Goal: Transaction & Acquisition: Purchase product/service

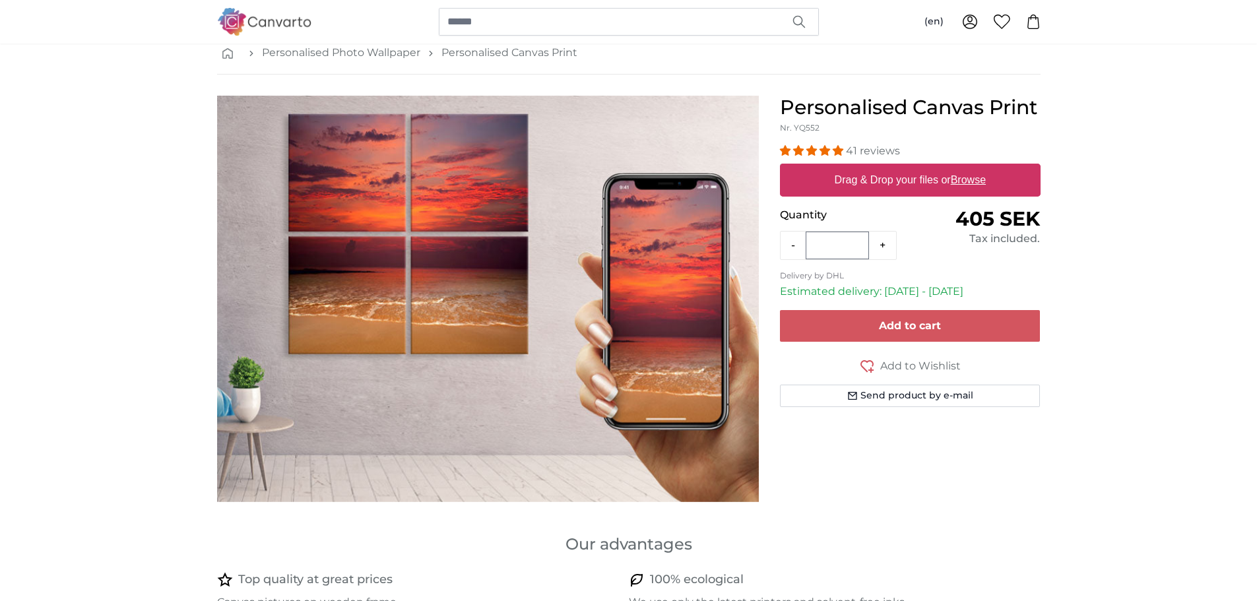
scroll to position [66, 0]
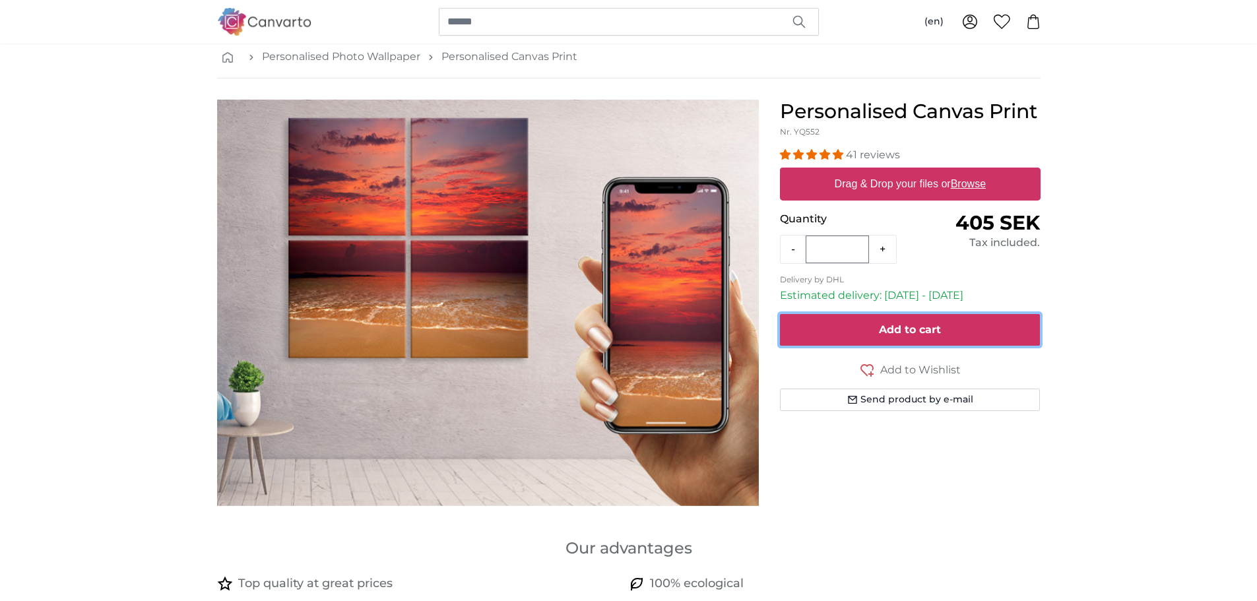
click at [917, 333] on span "Add to cart" at bounding box center [910, 329] width 62 height 13
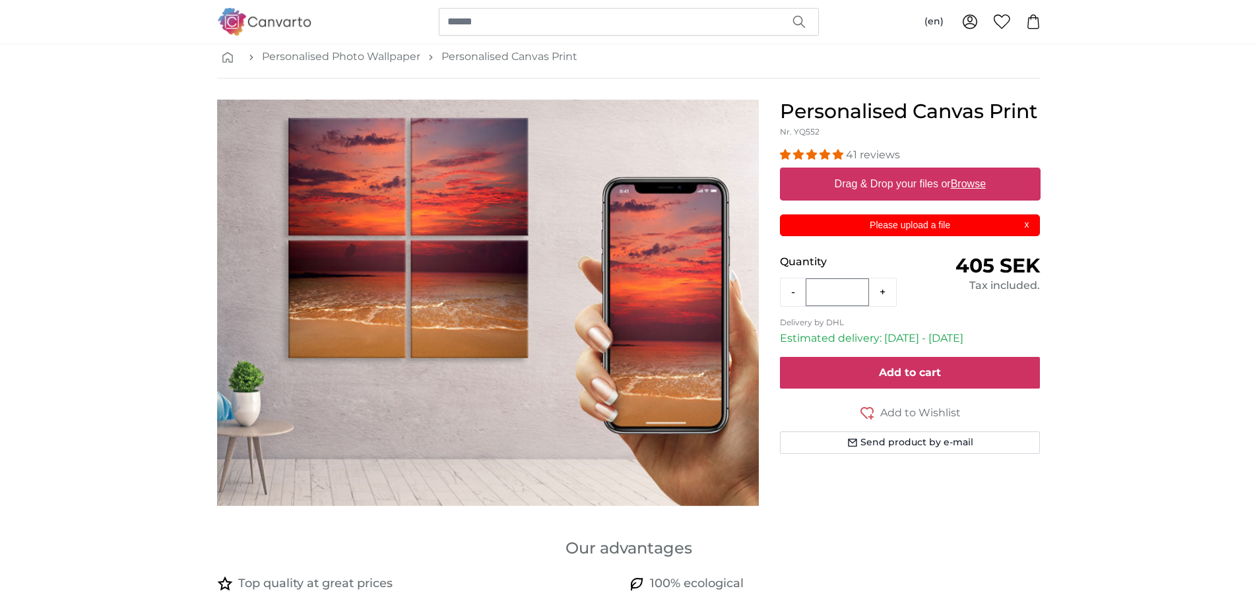
scroll to position [0, 0]
click at [918, 186] on label "Drag & Drop your files or Browse" at bounding box center [910, 184] width 162 height 26
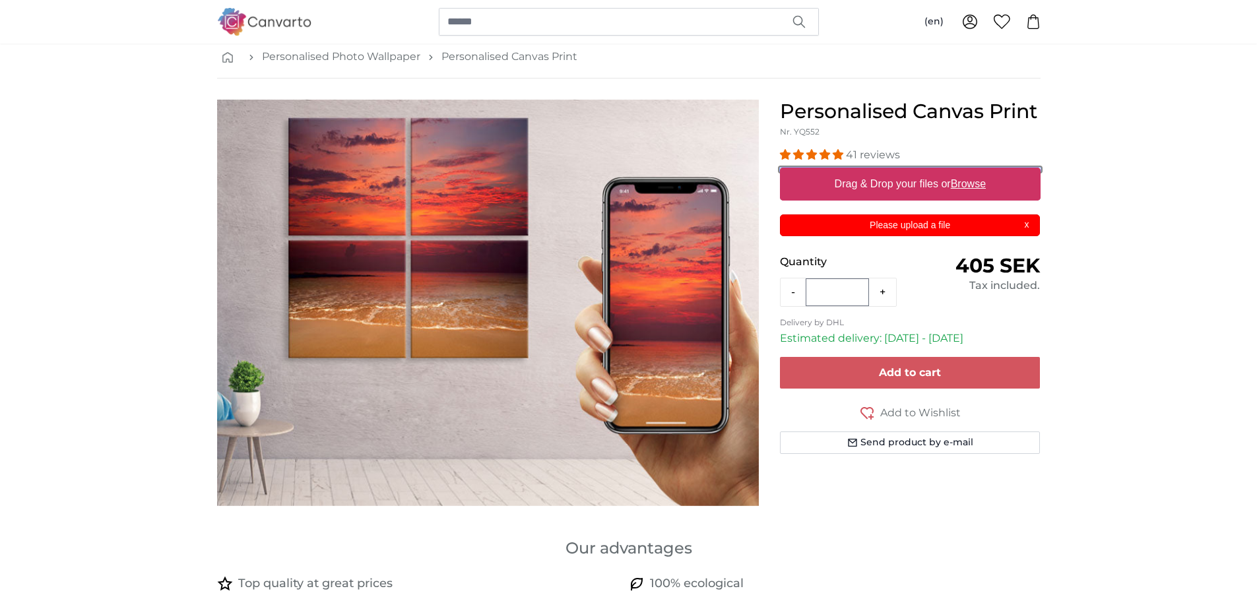
click at [918, 172] on input "Drag & Drop your files or Browse" at bounding box center [910, 170] width 261 height 4
type input "**********"
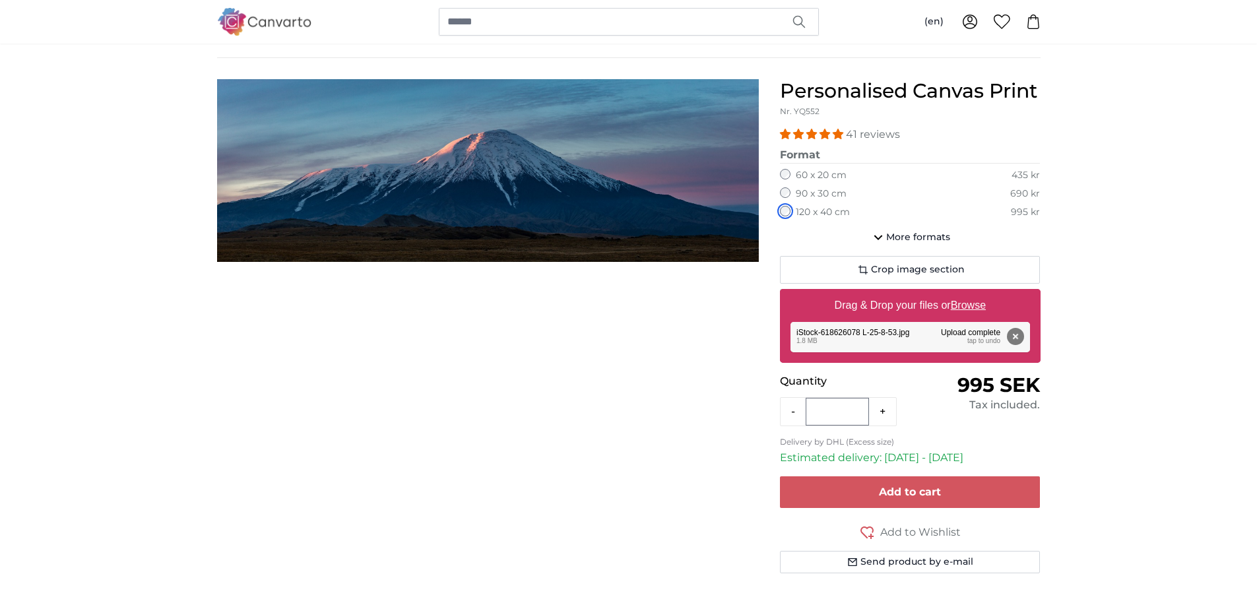
scroll to position [66, 0]
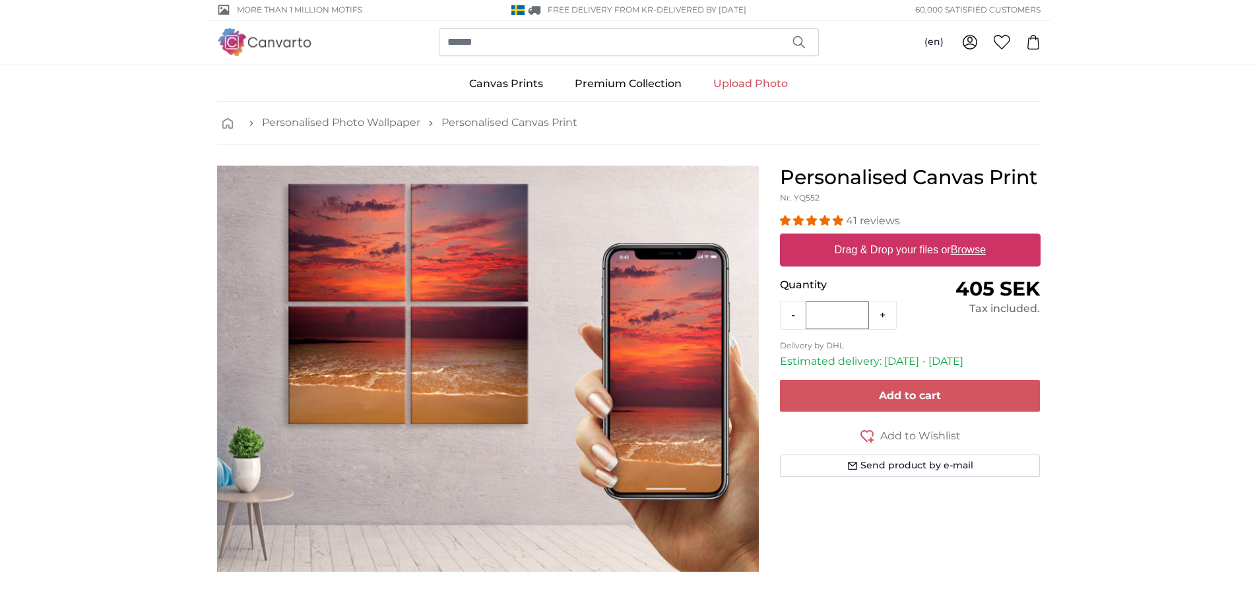
click at [890, 247] on label "Drag & Drop your files or Browse" at bounding box center [910, 250] width 162 height 26
click at [890, 238] on input "Drag & Drop your files or Browse" at bounding box center [910, 236] width 261 height 4
type input "**********"
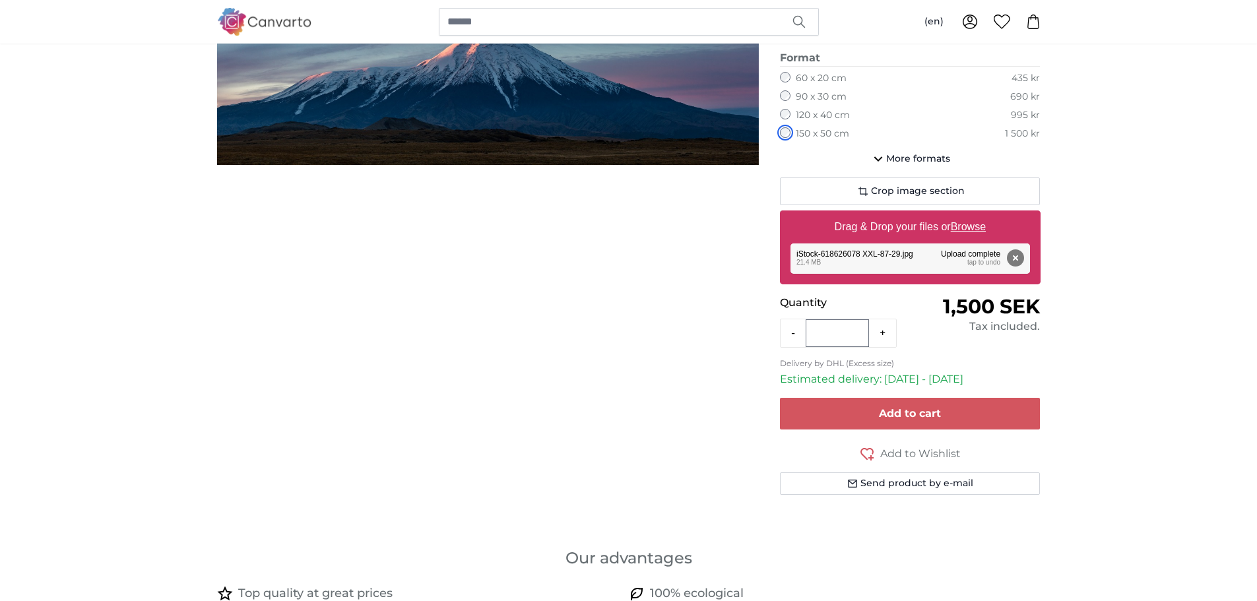
scroll to position [198, 0]
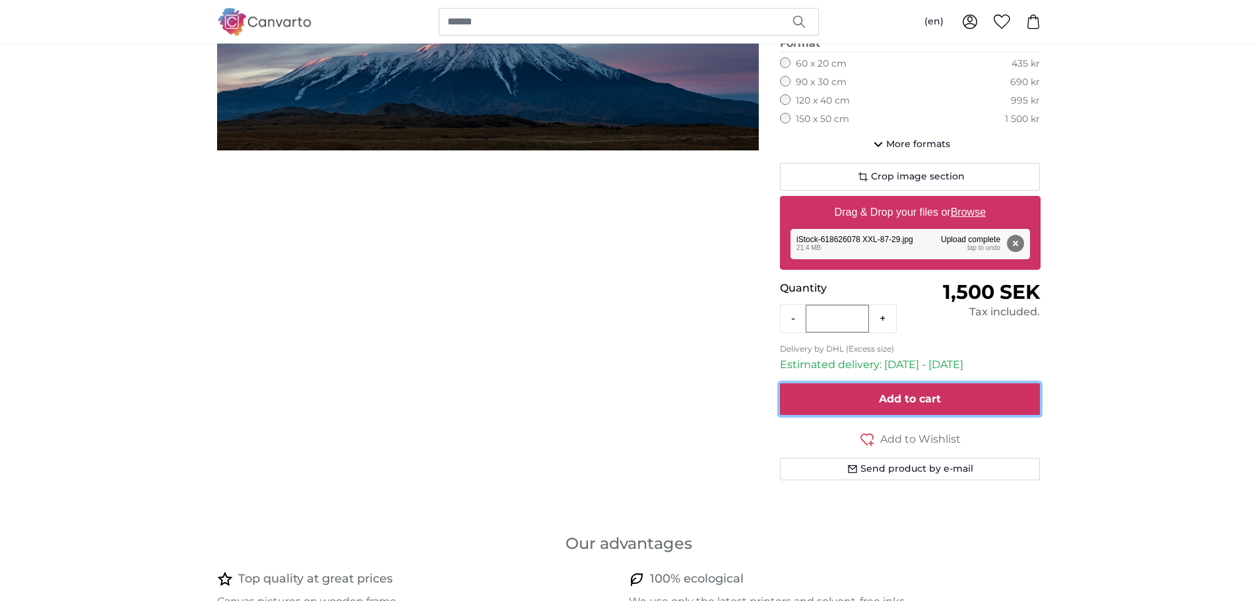
click at [884, 403] on span "Add to cart" at bounding box center [910, 399] width 62 height 13
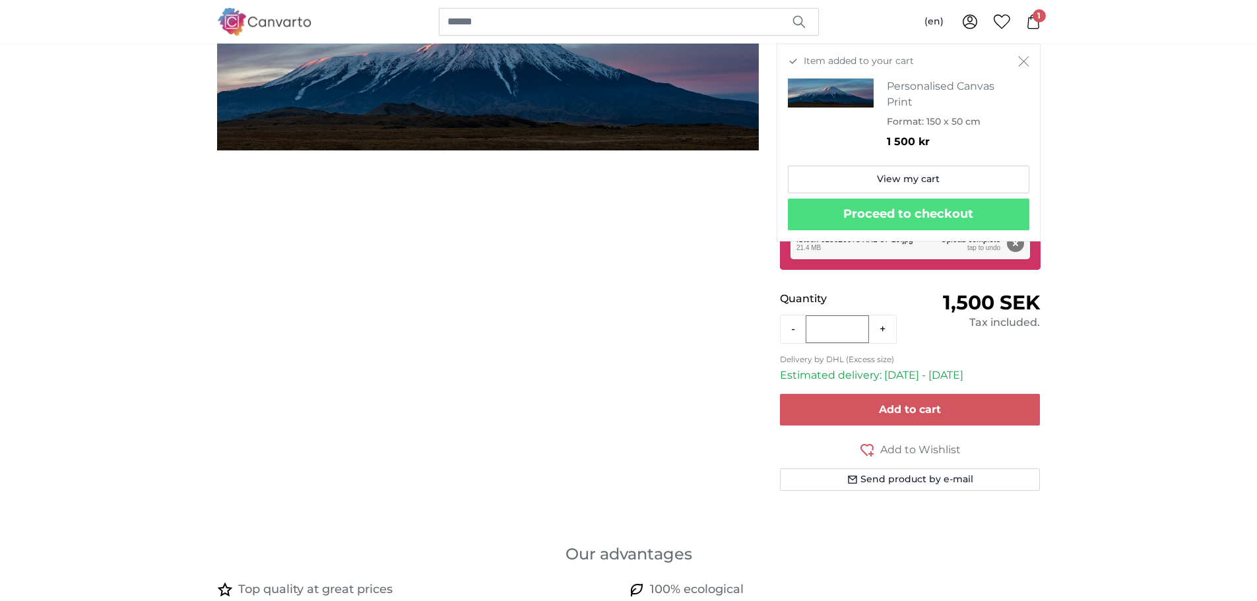
click at [1034, 28] on icon at bounding box center [1033, 22] width 15 height 15
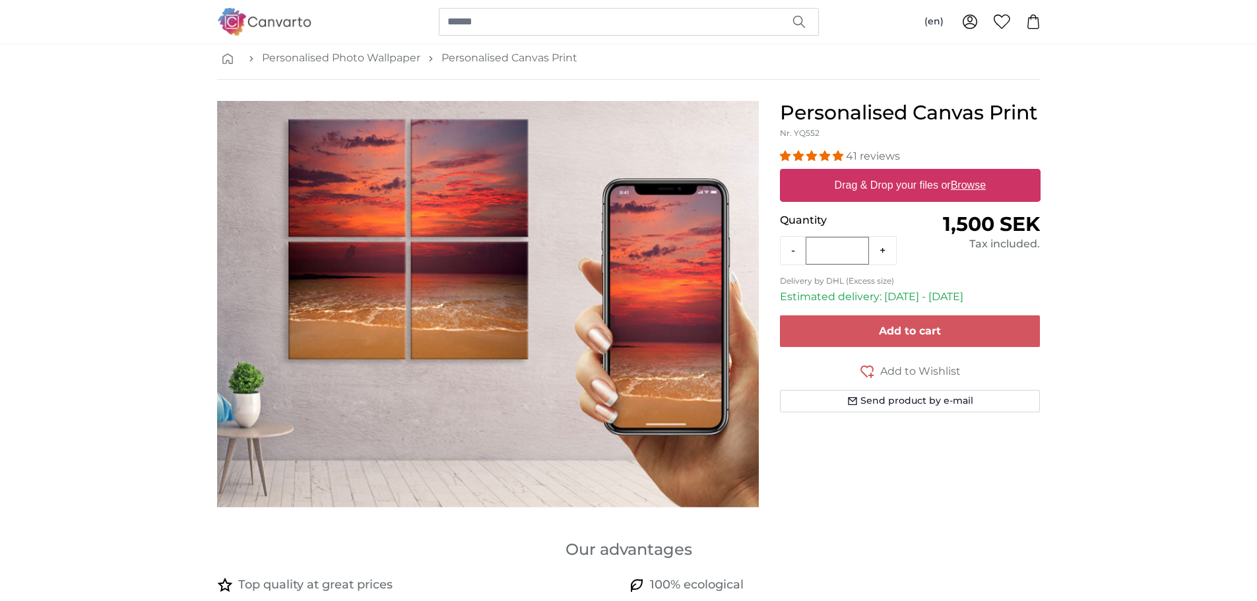
click at [921, 179] on label "Drag & Drop your files or Browse" at bounding box center [910, 185] width 162 height 26
click at [921, 173] on input "Drag & Drop your files or Browse" at bounding box center [910, 171] width 261 height 4
type input "**********"
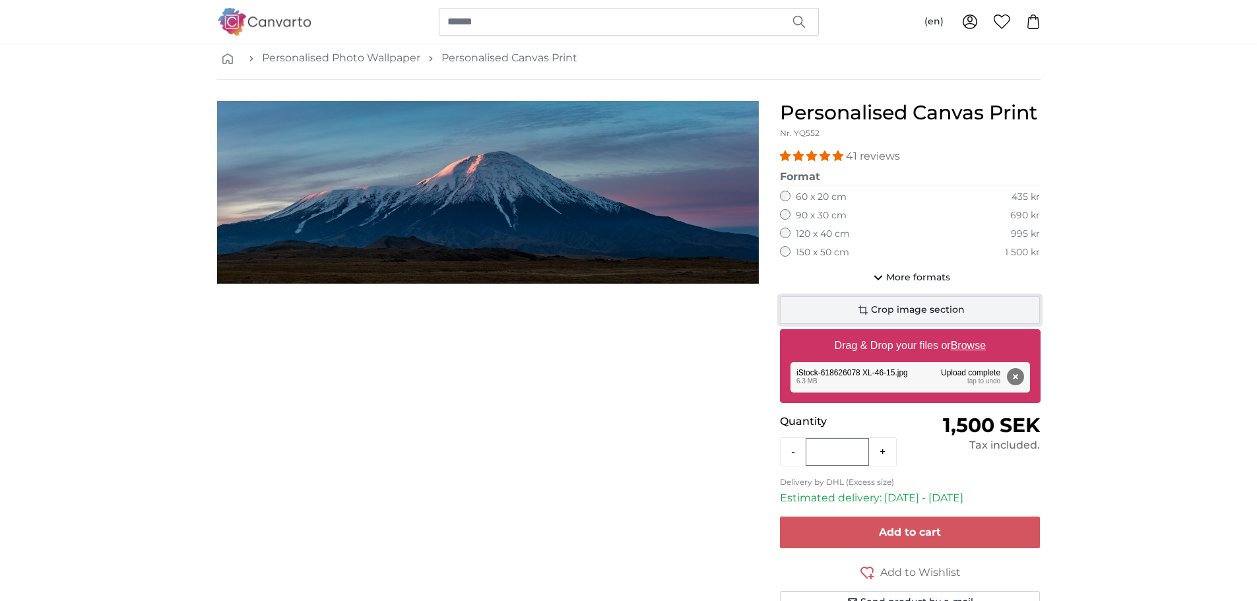
click at [911, 315] on span "Crop image section" at bounding box center [918, 310] width 94 height 13
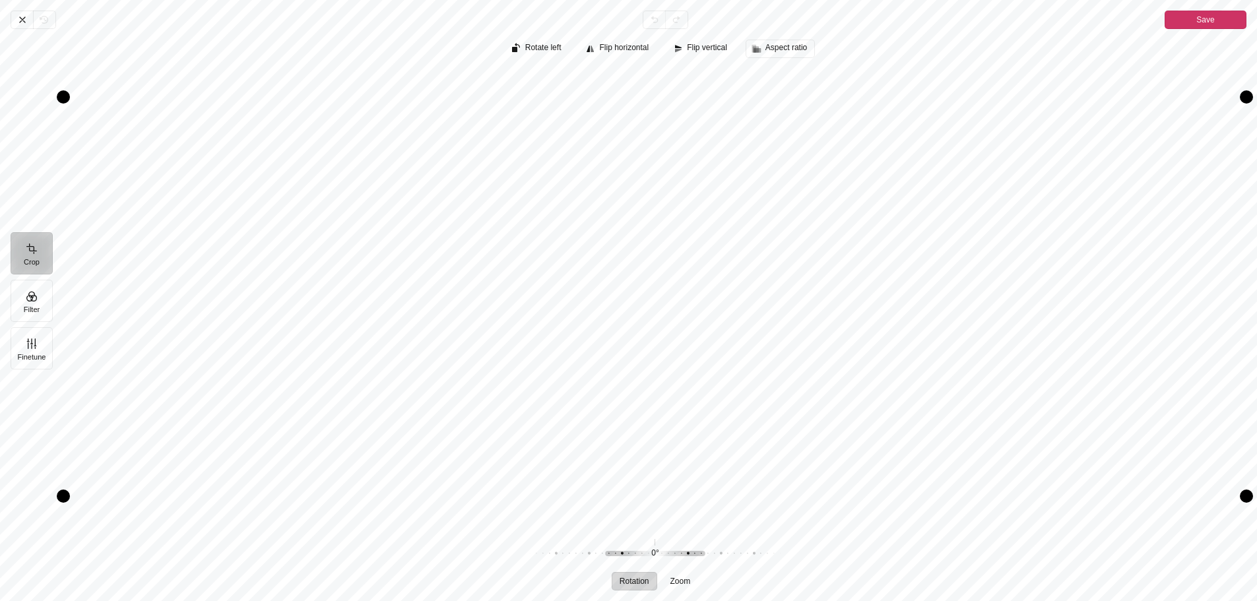
click at [792, 51] on span "Aspect ratio" at bounding box center [787, 48] width 42 height 9
click at [781, 96] on span "1:1" at bounding box center [783, 100] width 16 height 14
click at [793, 55] on button "Aspect ratio" at bounding box center [780, 49] width 69 height 18
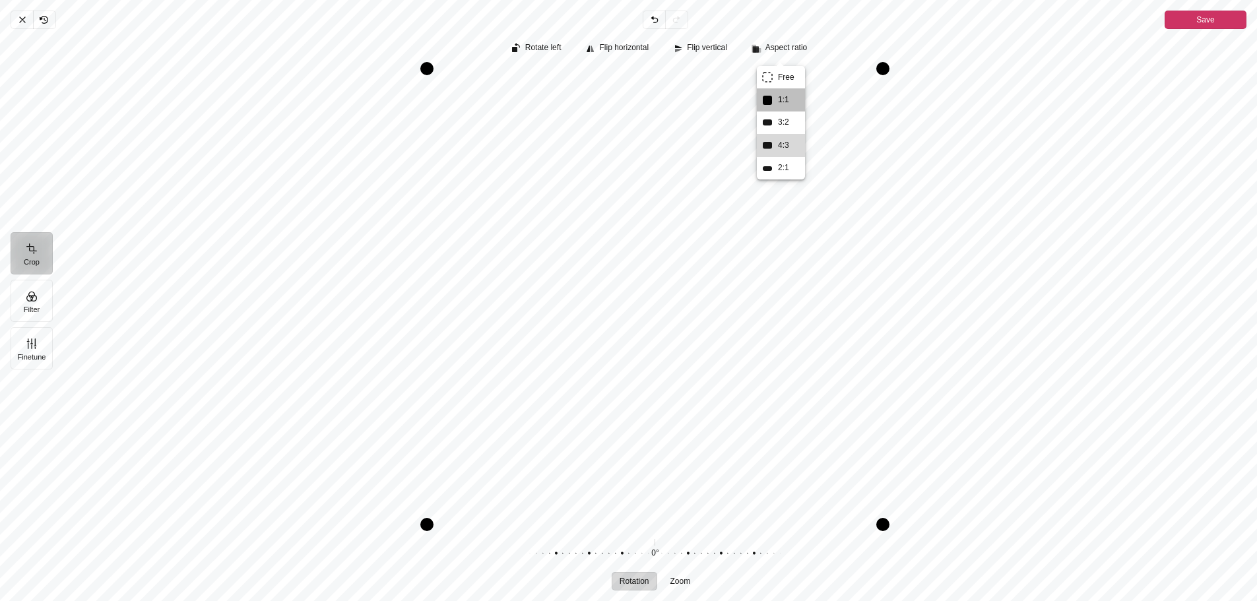
click at [783, 144] on span "4:3" at bounding box center [783, 146] width 16 height 14
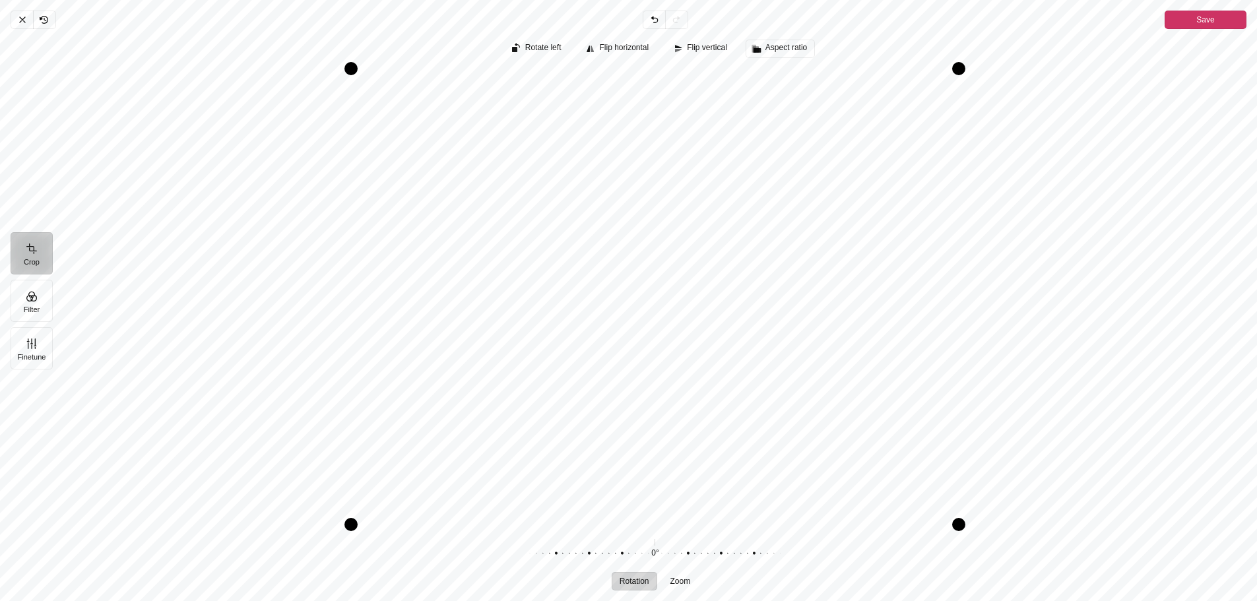
click at [790, 55] on button "Aspect ratio" at bounding box center [780, 49] width 69 height 18
click at [777, 166] on span "2:1" at bounding box center [783, 168] width 16 height 14
click at [21, 16] on icon "Pintura" at bounding box center [22, 20] width 11 height 11
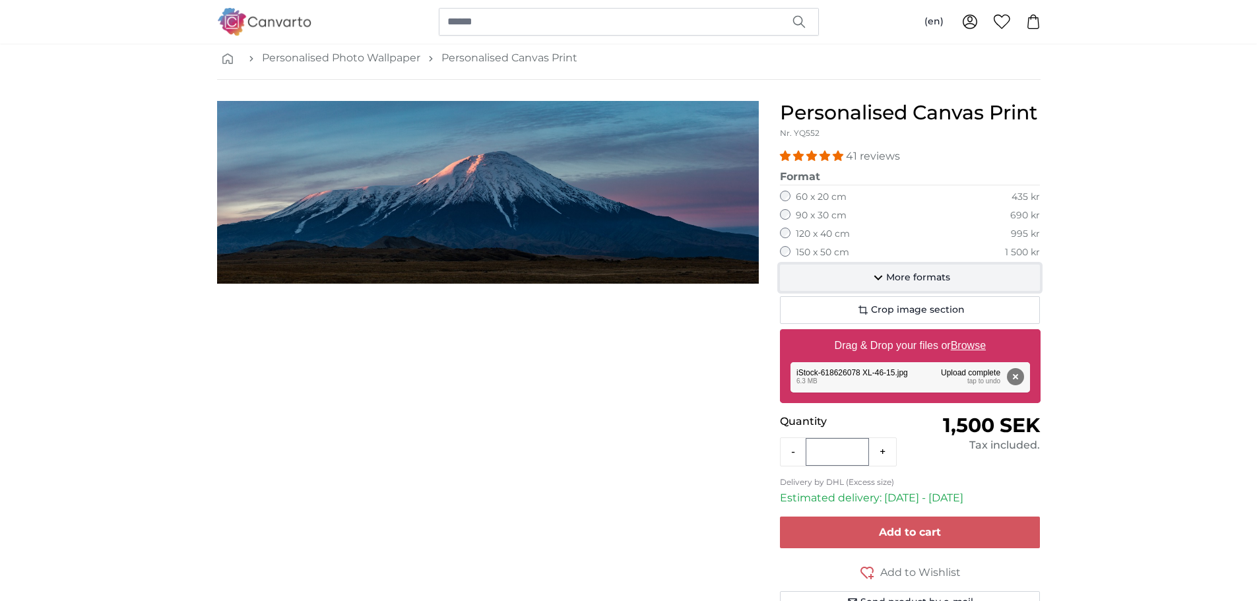
click at [900, 279] on span "More formats" at bounding box center [918, 277] width 64 height 13
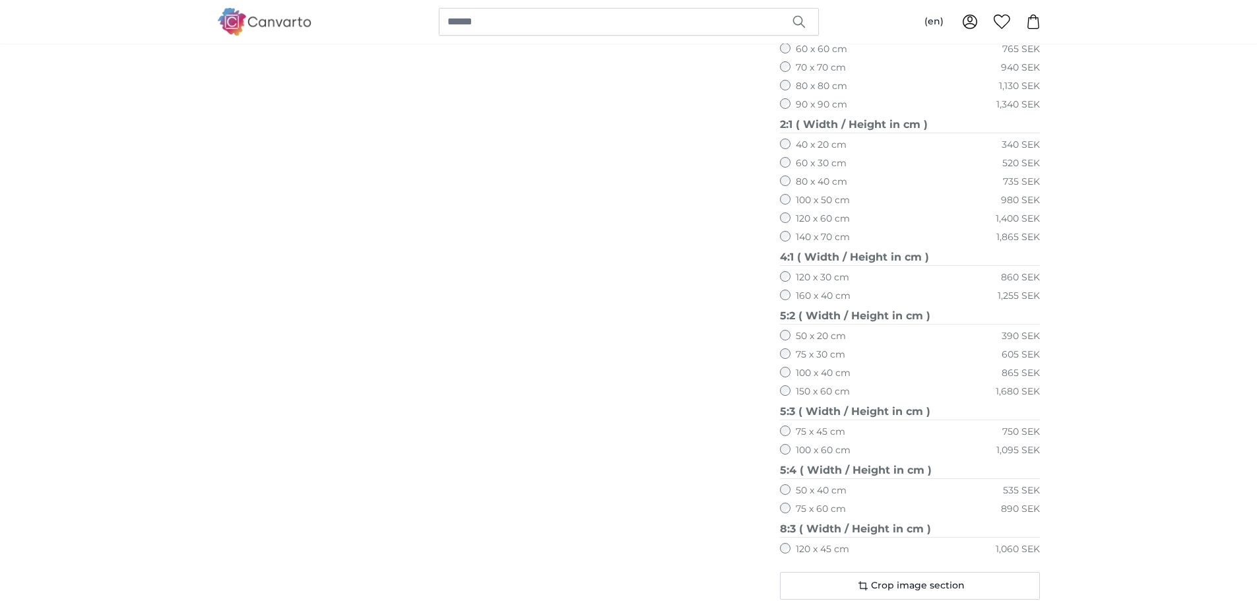
scroll to position [660, 0]
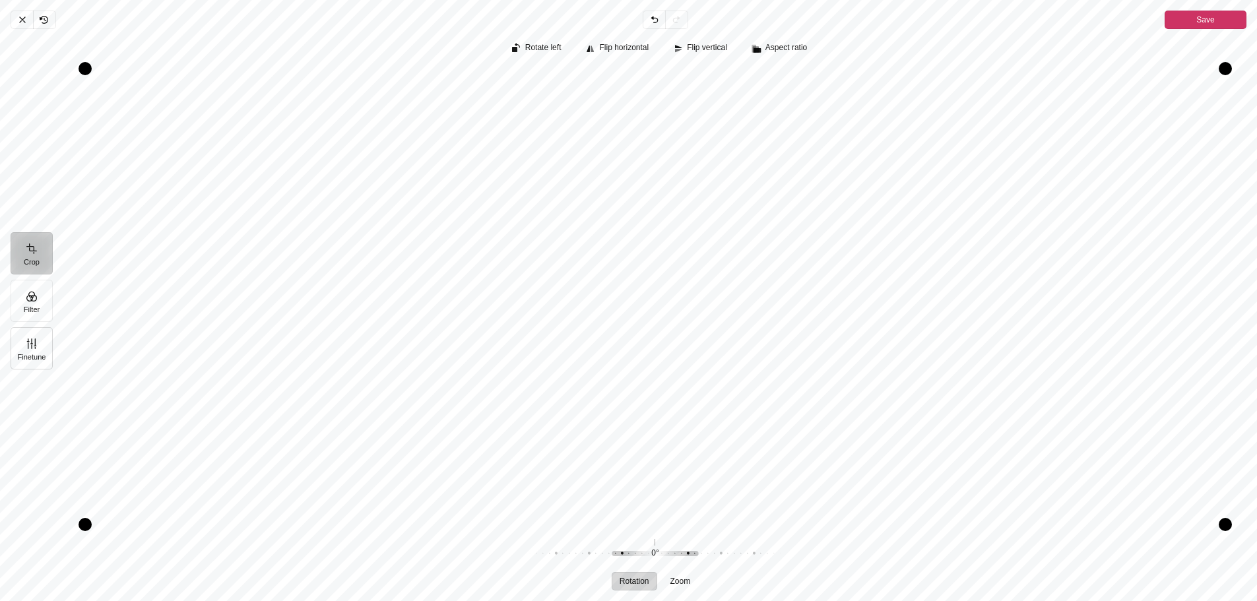
click at [48, 356] on button "Finetune" at bounding box center [32, 348] width 42 height 42
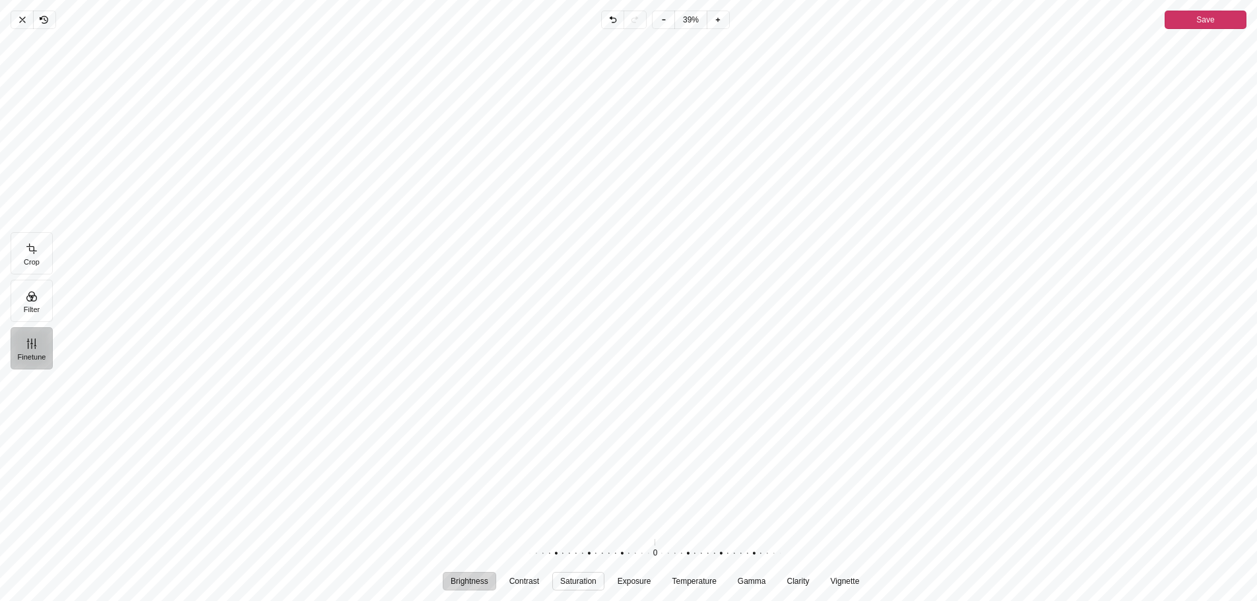
click at [586, 580] on span "Saturation" at bounding box center [578, 581] width 36 height 8
drag, startPoint x: 653, startPoint y: 553, endPoint x: 647, endPoint y: 560, distance: 9.8
click at [647, 560] on div "Pintura" at bounding box center [641, 553] width 253 height 37
drag, startPoint x: 653, startPoint y: 556, endPoint x: 660, endPoint y: 559, distance: 7.4
click at [660, 559] on div "Pintura" at bounding box center [648, 553] width 253 height 37
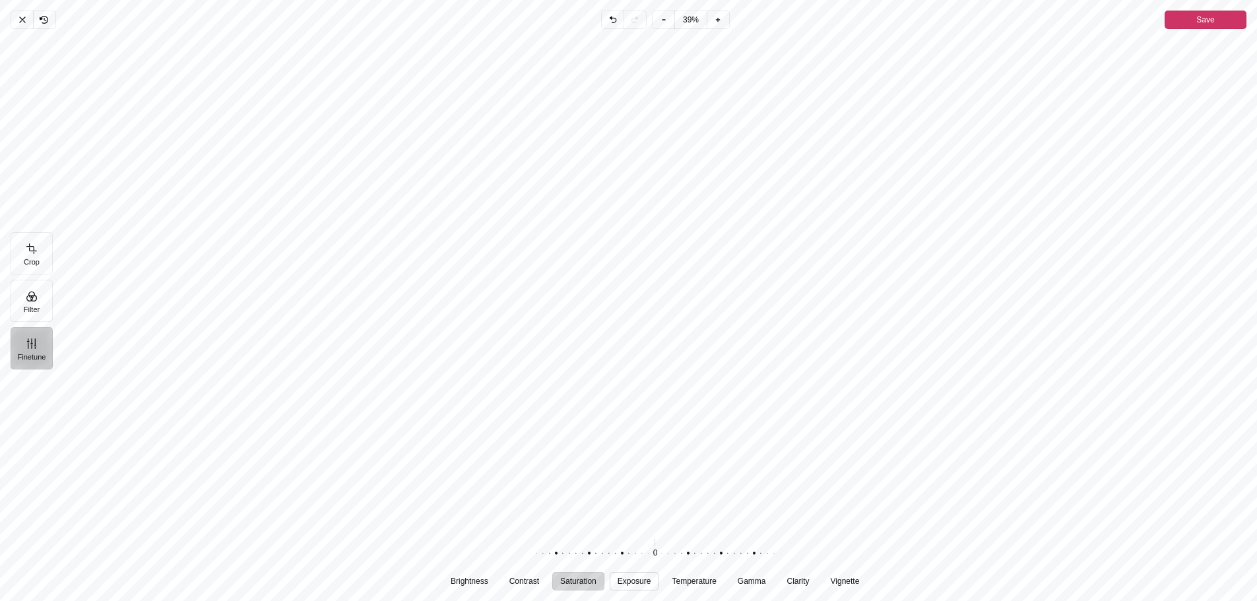
click at [637, 587] on button "Exposure" at bounding box center [634, 581] width 49 height 18
drag, startPoint x: 655, startPoint y: 555, endPoint x: 636, endPoint y: 562, distance: 21.1
click at [636, 562] on div "Pintura" at bounding box center [628, 553] width 253 height 37
click at [707, 585] on span "Temperature" at bounding box center [694, 581] width 44 height 8
drag, startPoint x: 656, startPoint y: 549, endPoint x: 690, endPoint y: 562, distance: 36.5
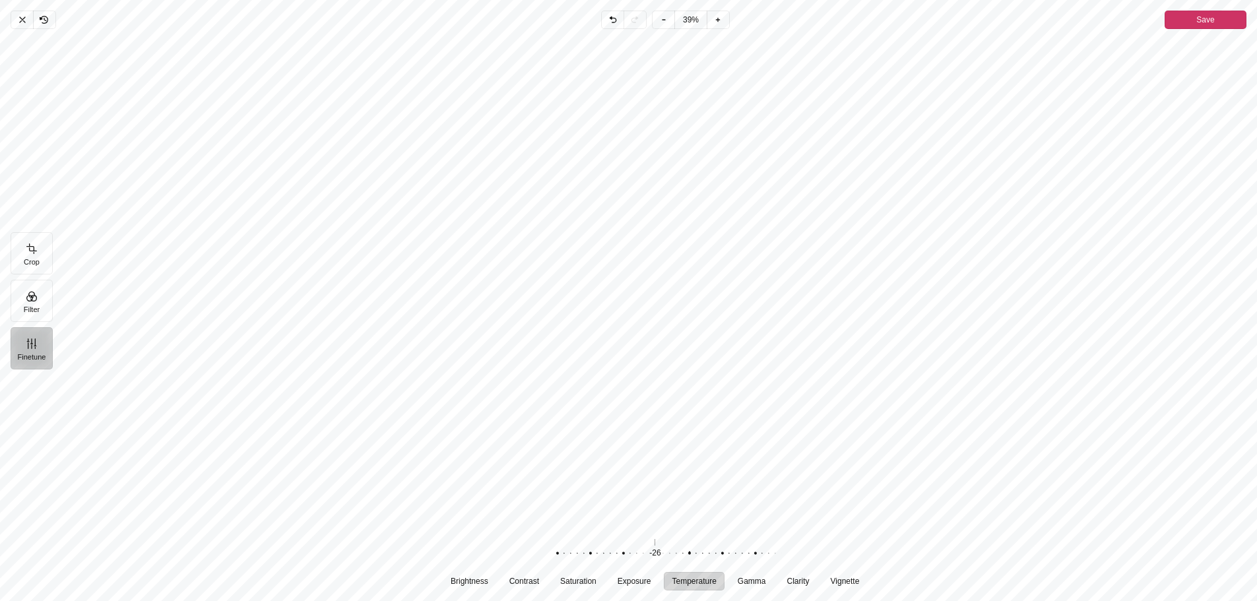
click at [690, 562] on div "Pintura" at bounding box center [682, 553] width 253 height 37
click at [20, 24] on icon "Pintura" at bounding box center [22, 20] width 11 height 11
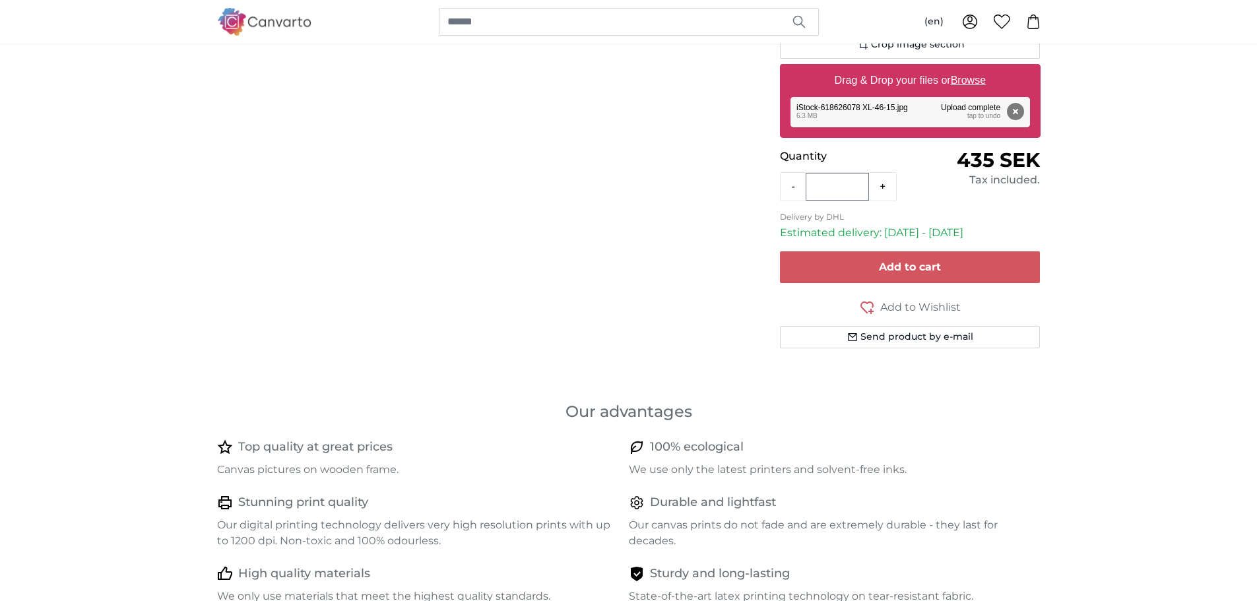
scroll to position [66, 0]
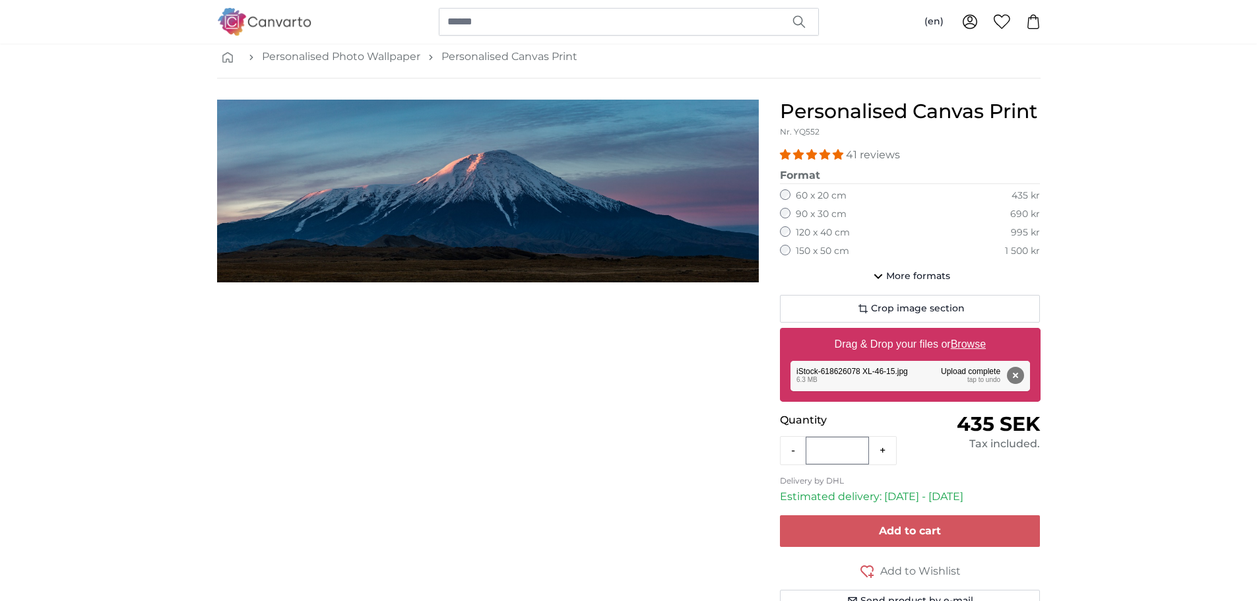
click at [825, 250] on label "150 x 50 cm" at bounding box center [822, 251] width 53 height 13
click at [919, 273] on span "More formats" at bounding box center [918, 276] width 64 height 13
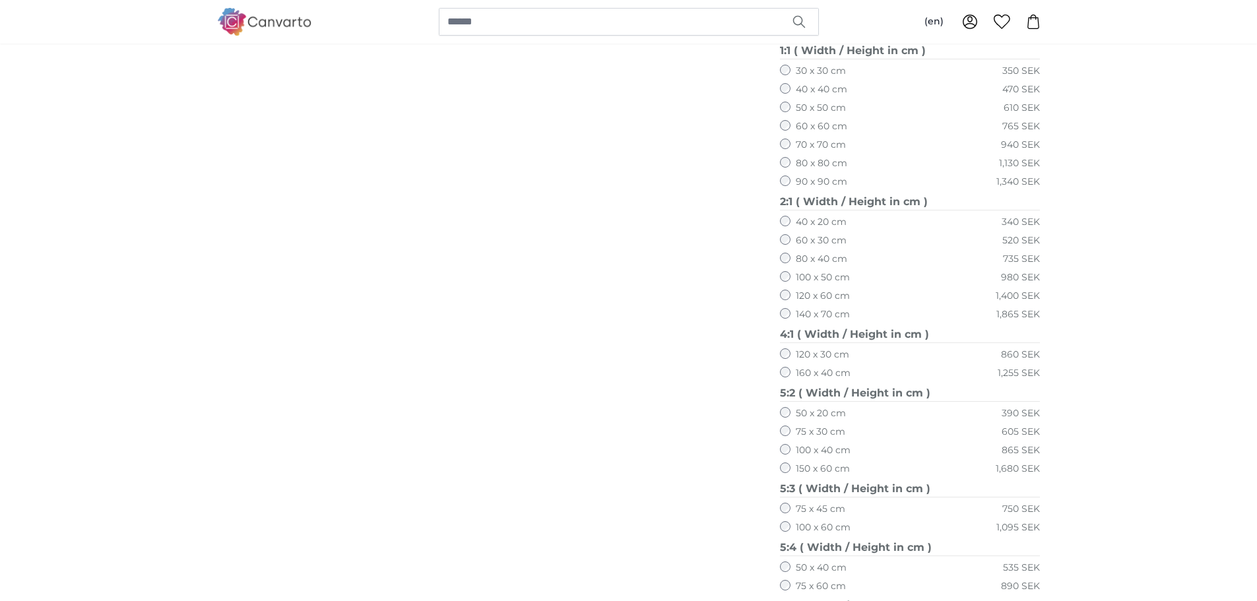
scroll to position [594, 0]
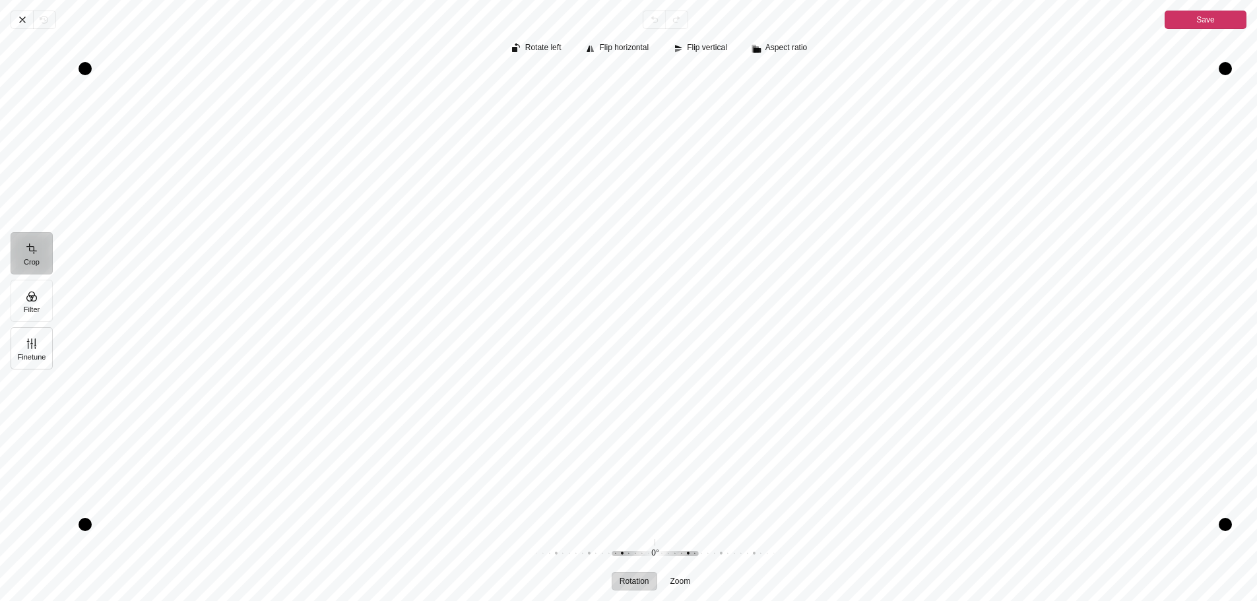
click at [44, 350] on button "Finetune" at bounding box center [32, 348] width 42 height 42
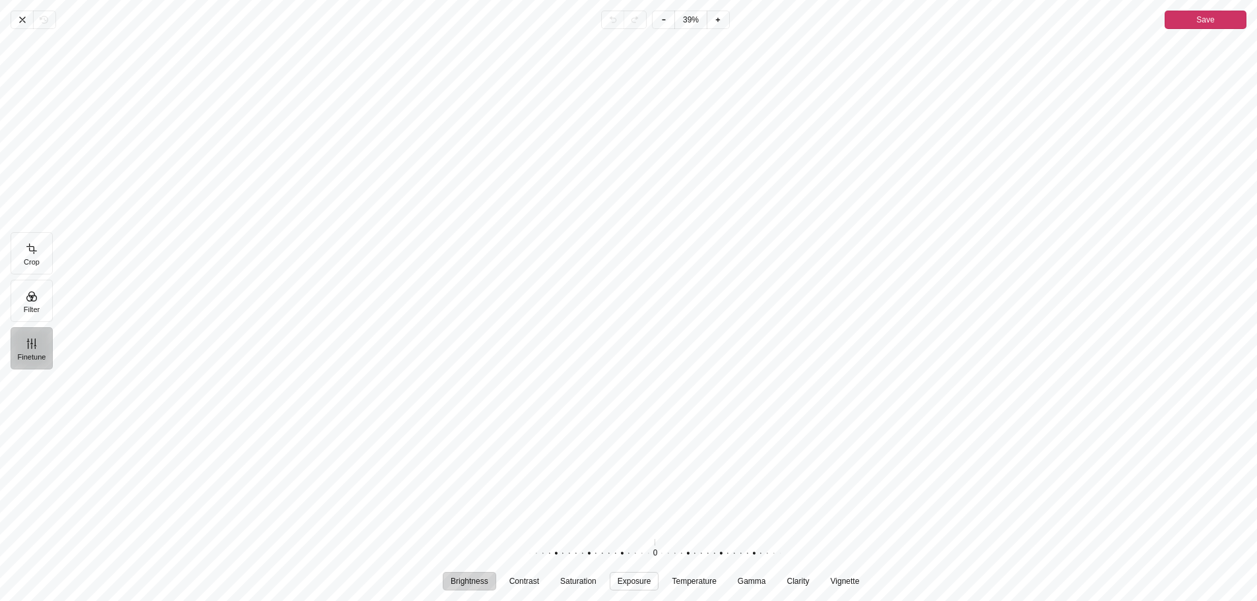
click at [638, 581] on span "Exposure" at bounding box center [635, 581] width 34 height 8
drag, startPoint x: 655, startPoint y: 556, endPoint x: 624, endPoint y: 556, distance: 31.0
click at [624, 556] on div "Pintura" at bounding box center [617, 553] width 253 height 37
click at [692, 585] on span "Temperature" at bounding box center [694, 581] width 44 height 8
drag, startPoint x: 651, startPoint y: 549, endPoint x: 667, endPoint y: 550, distance: 15.2
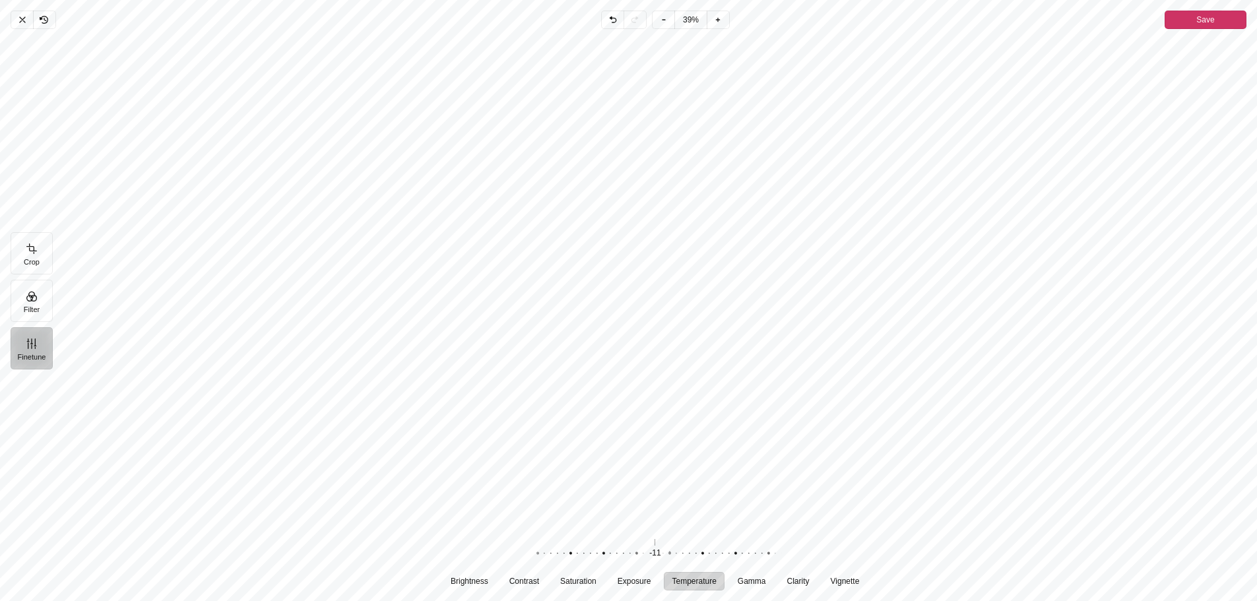
click at [667, 550] on div "Pintura" at bounding box center [663, 553] width 253 height 37
click at [574, 583] on span "Saturation" at bounding box center [578, 581] width 36 height 8
drag, startPoint x: 640, startPoint y: 555, endPoint x: 654, endPoint y: 560, distance: 14.6
click at [654, 560] on div "Pintura" at bounding box center [647, 553] width 253 height 37
click at [1221, 21] on button "Save" at bounding box center [1206, 20] width 82 height 18
